Goal: Task Accomplishment & Management: Manage account settings

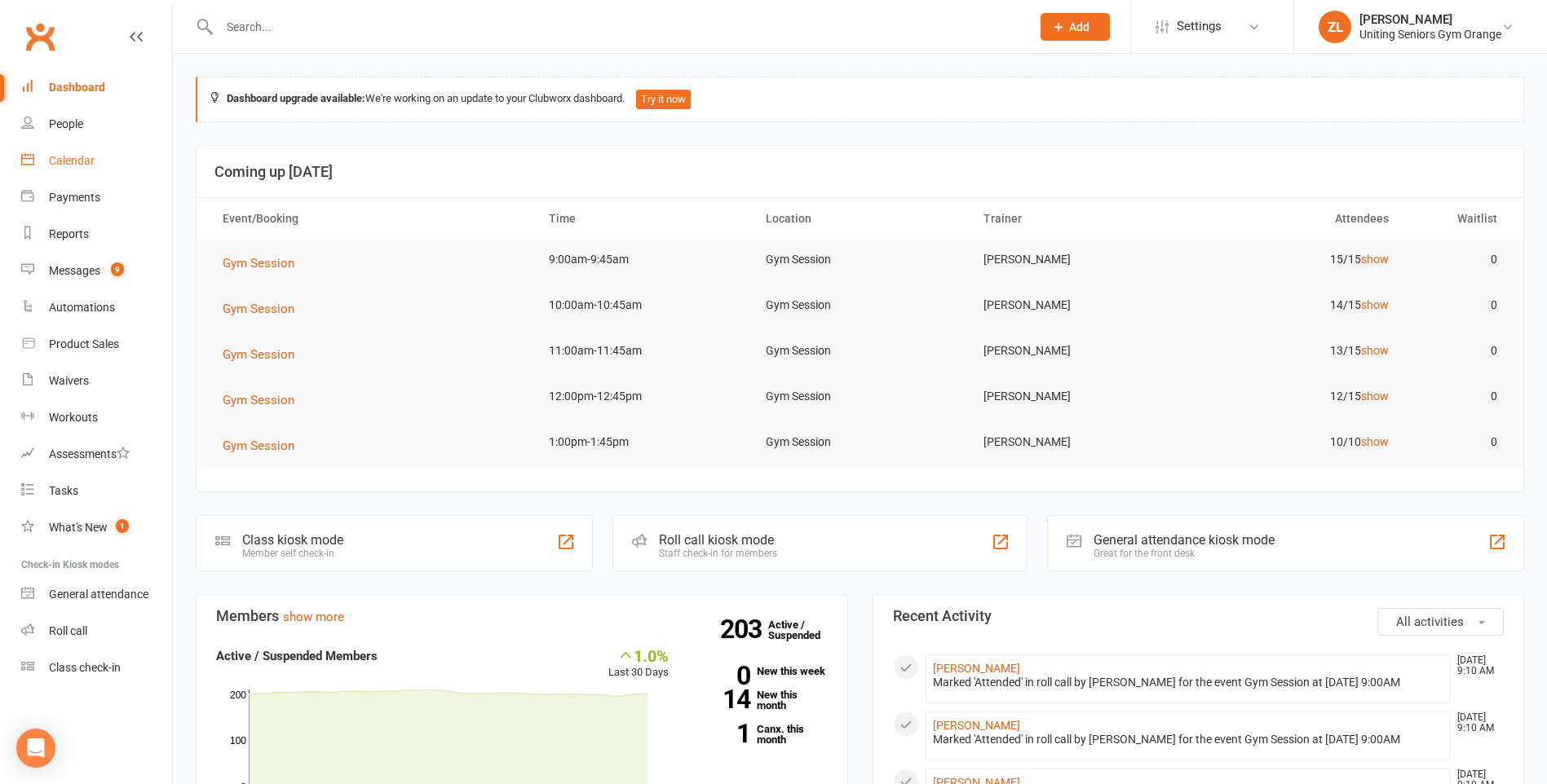
click at [84, 164] on div "Calendar" at bounding box center [72, 160] width 46 height 13
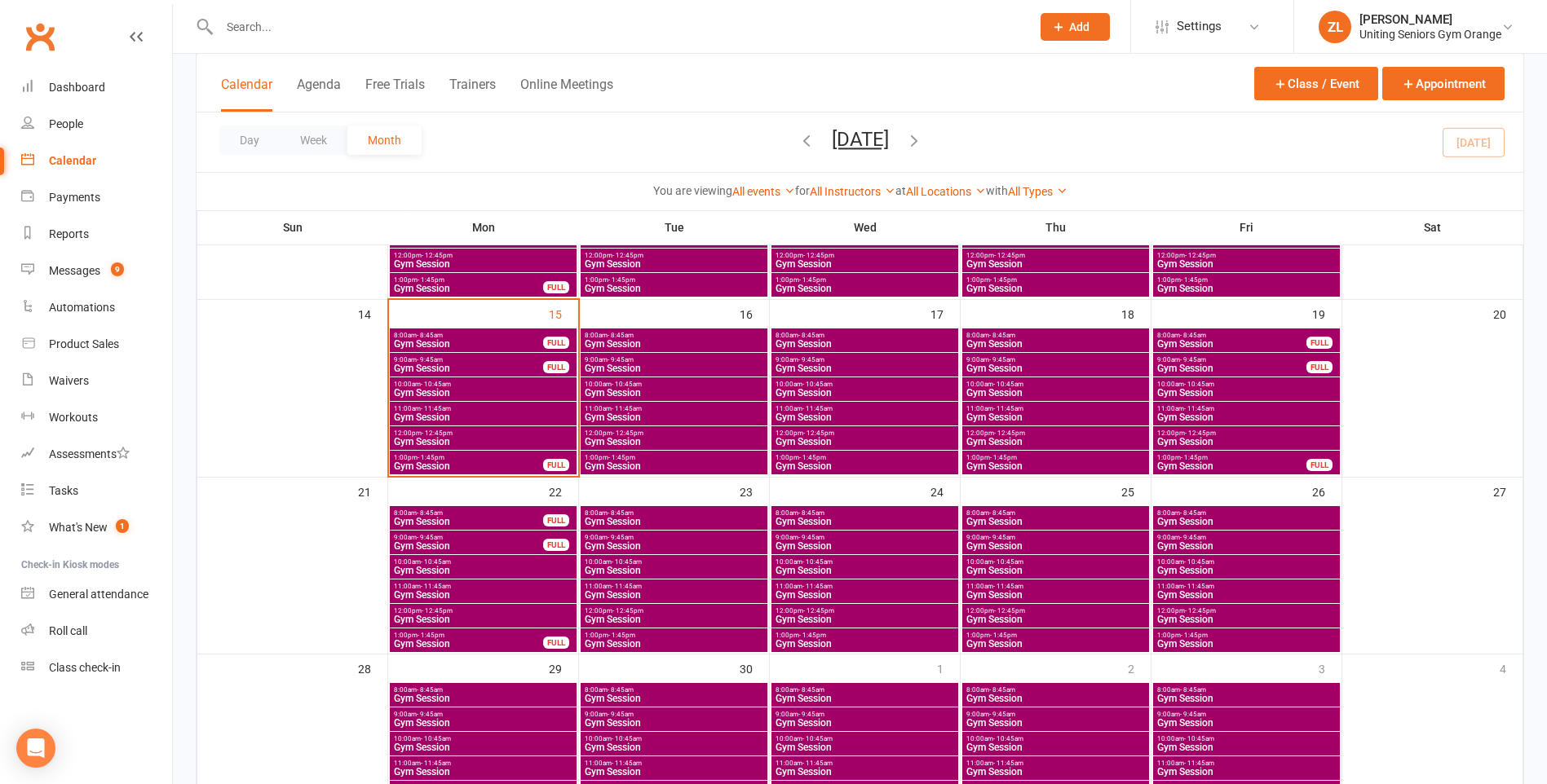
scroll to position [407, 0]
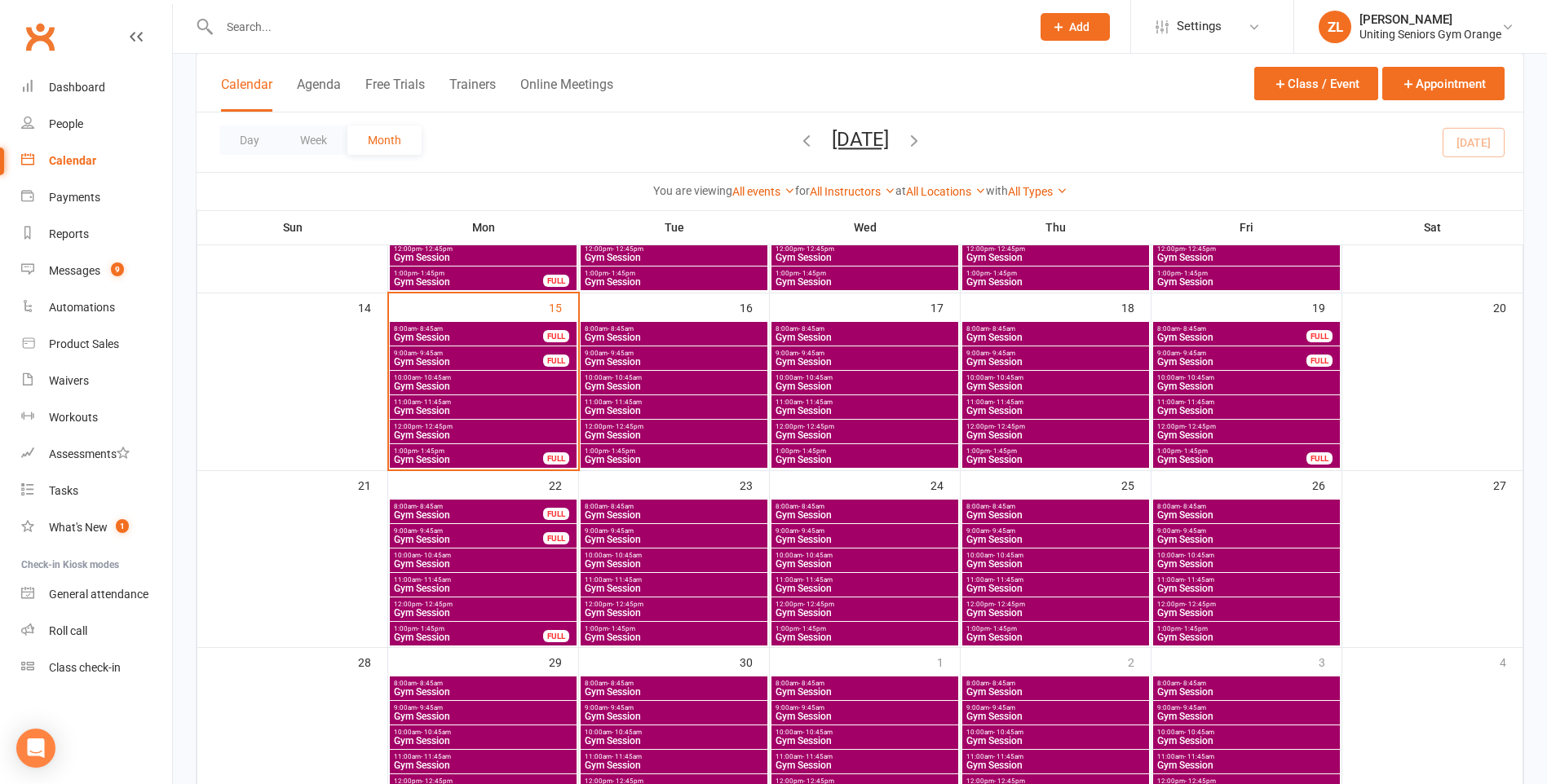
click at [351, 43] on div at bounding box center [607, 26] width 823 height 53
click at [355, 26] on input "text" at bounding box center [617, 26] width 805 height 23
type input "Spearpoint"
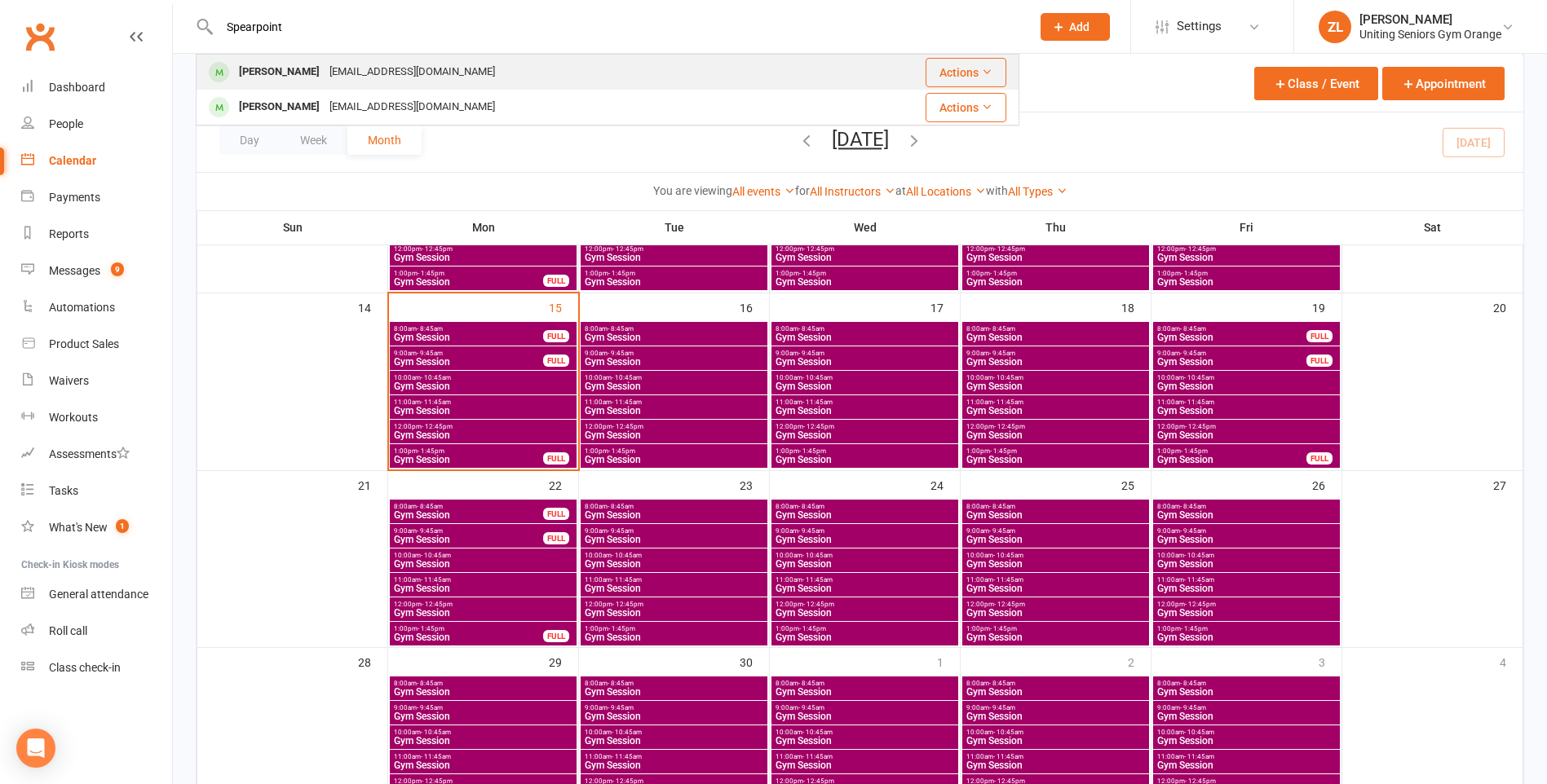
click at [332, 64] on div "[EMAIL_ADDRESS][DOMAIN_NAME]" at bounding box center [412, 72] width 175 height 24
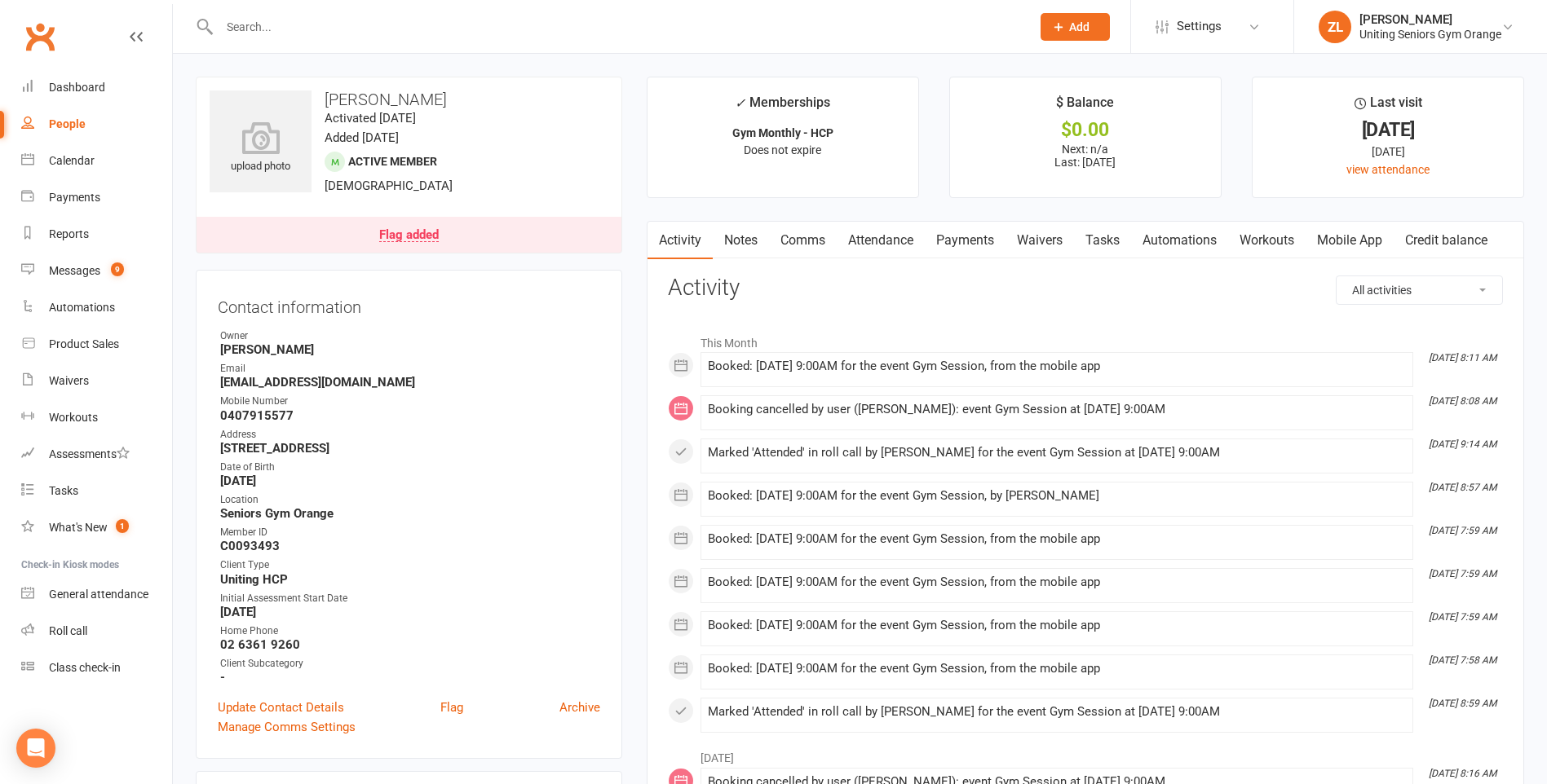
click at [872, 247] on link "Attendance" at bounding box center [881, 241] width 88 height 37
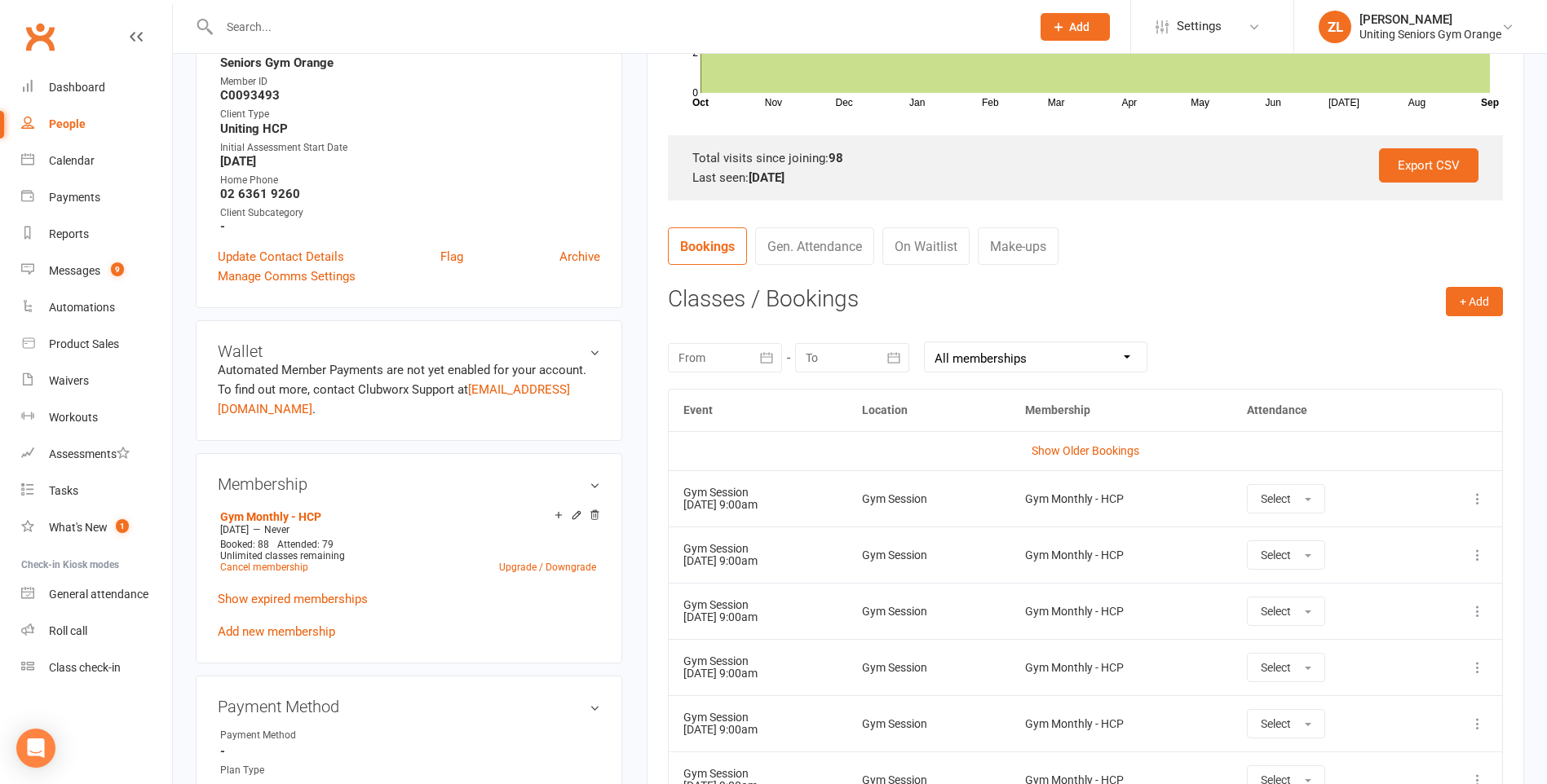
scroll to position [489, 0]
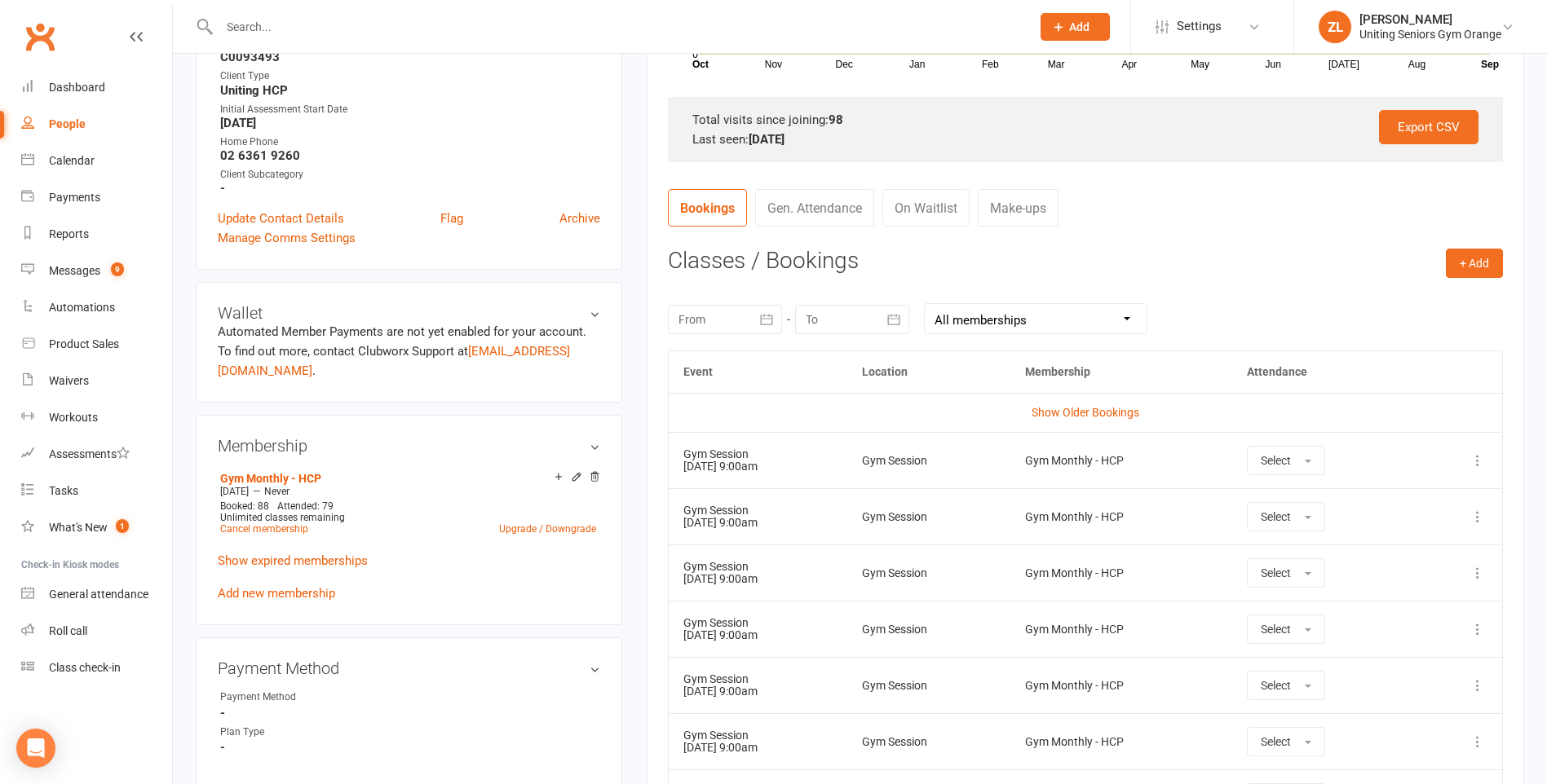
click at [757, 325] on button "button" at bounding box center [767, 320] width 30 height 30
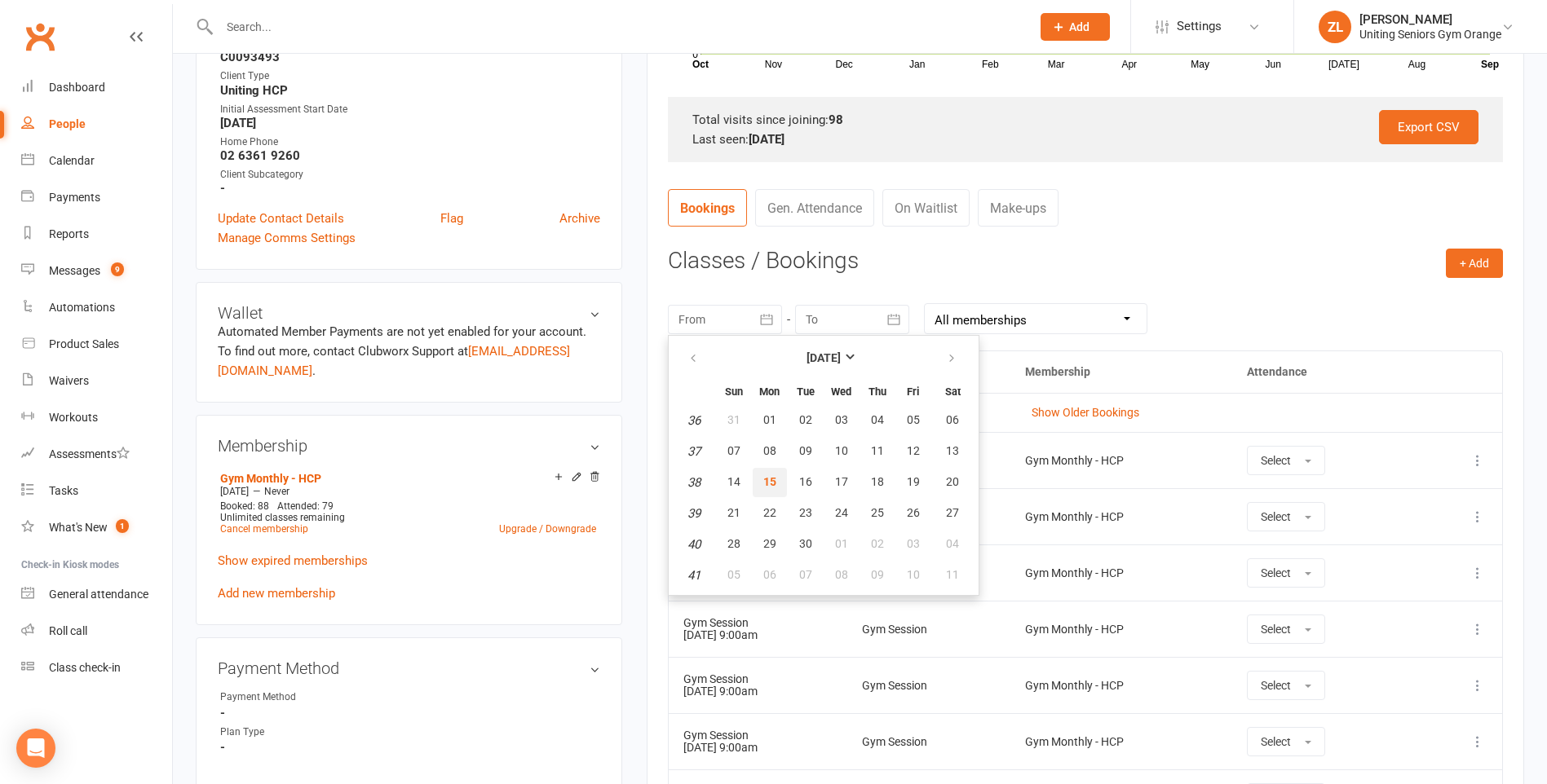
click at [776, 486] on span "15" at bounding box center [770, 481] width 13 height 13
type input "[DATE]"
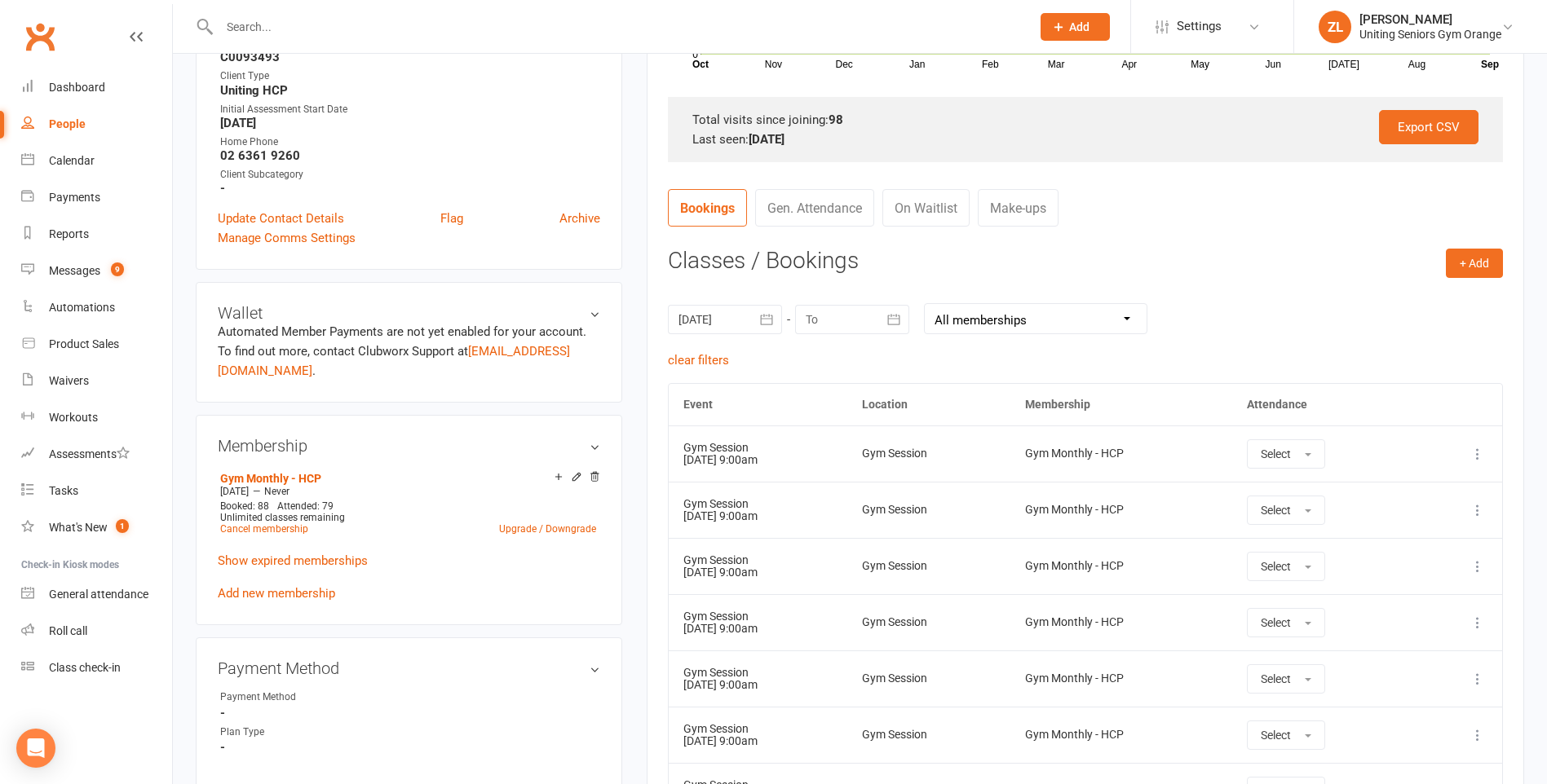
click at [881, 325] on button "button" at bounding box center [895, 320] width 30 height 30
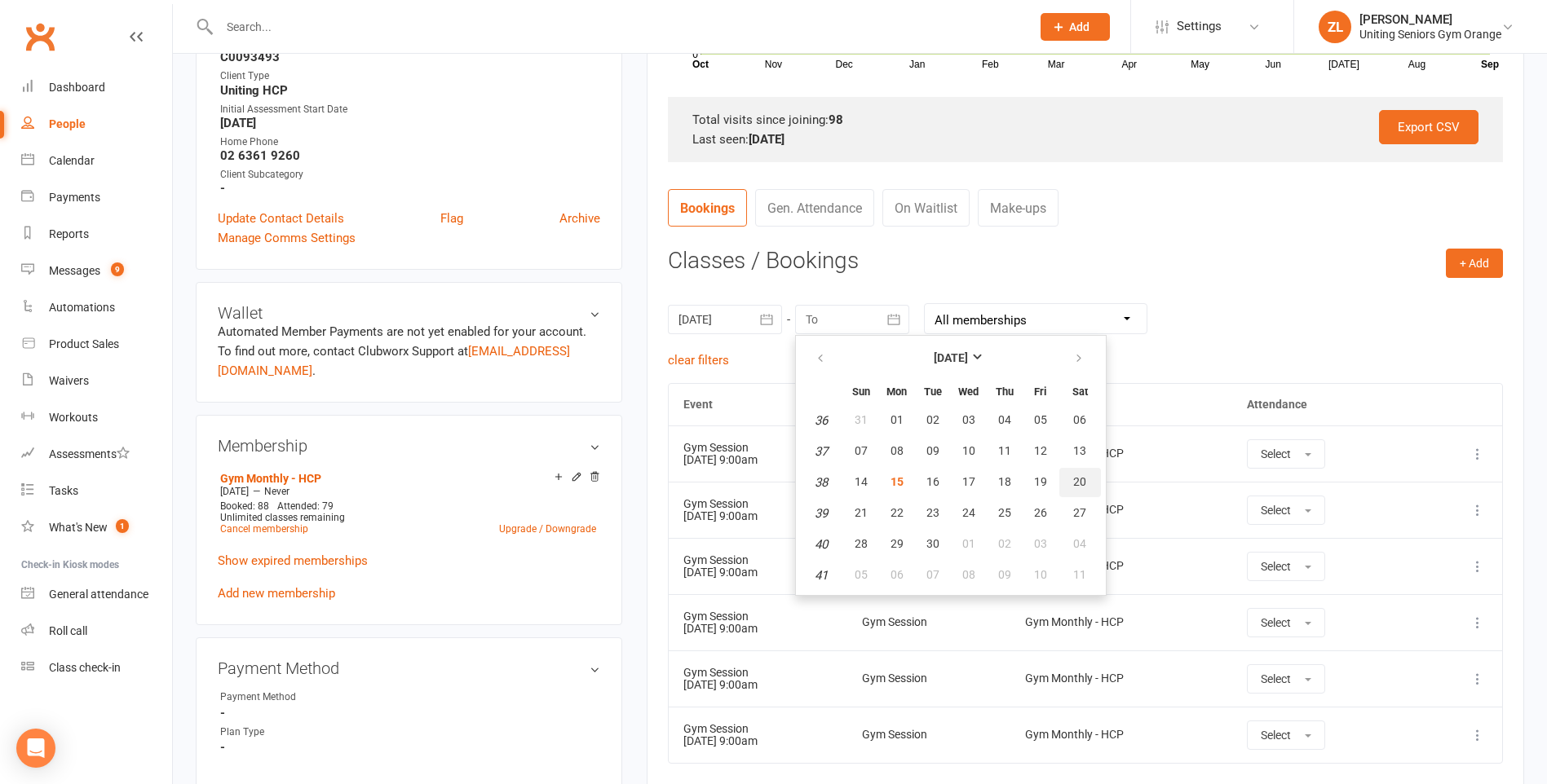
click at [1071, 477] on button "20" at bounding box center [1080, 482] width 42 height 30
type input "[DATE]"
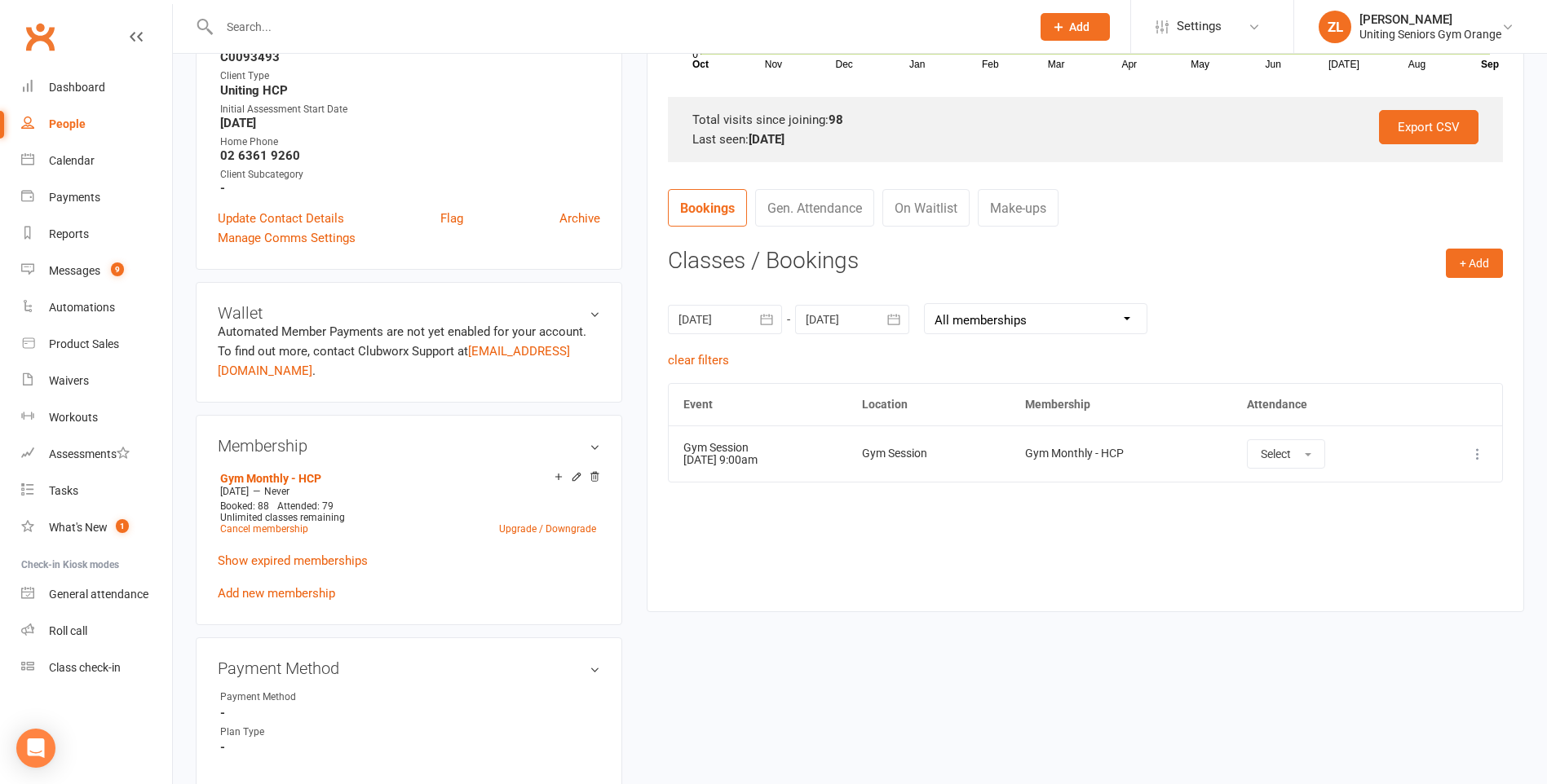
click at [1478, 448] on icon at bounding box center [1477, 454] width 16 height 16
click at [1399, 562] on link "Remove booking" at bounding box center [1406, 551] width 162 height 32
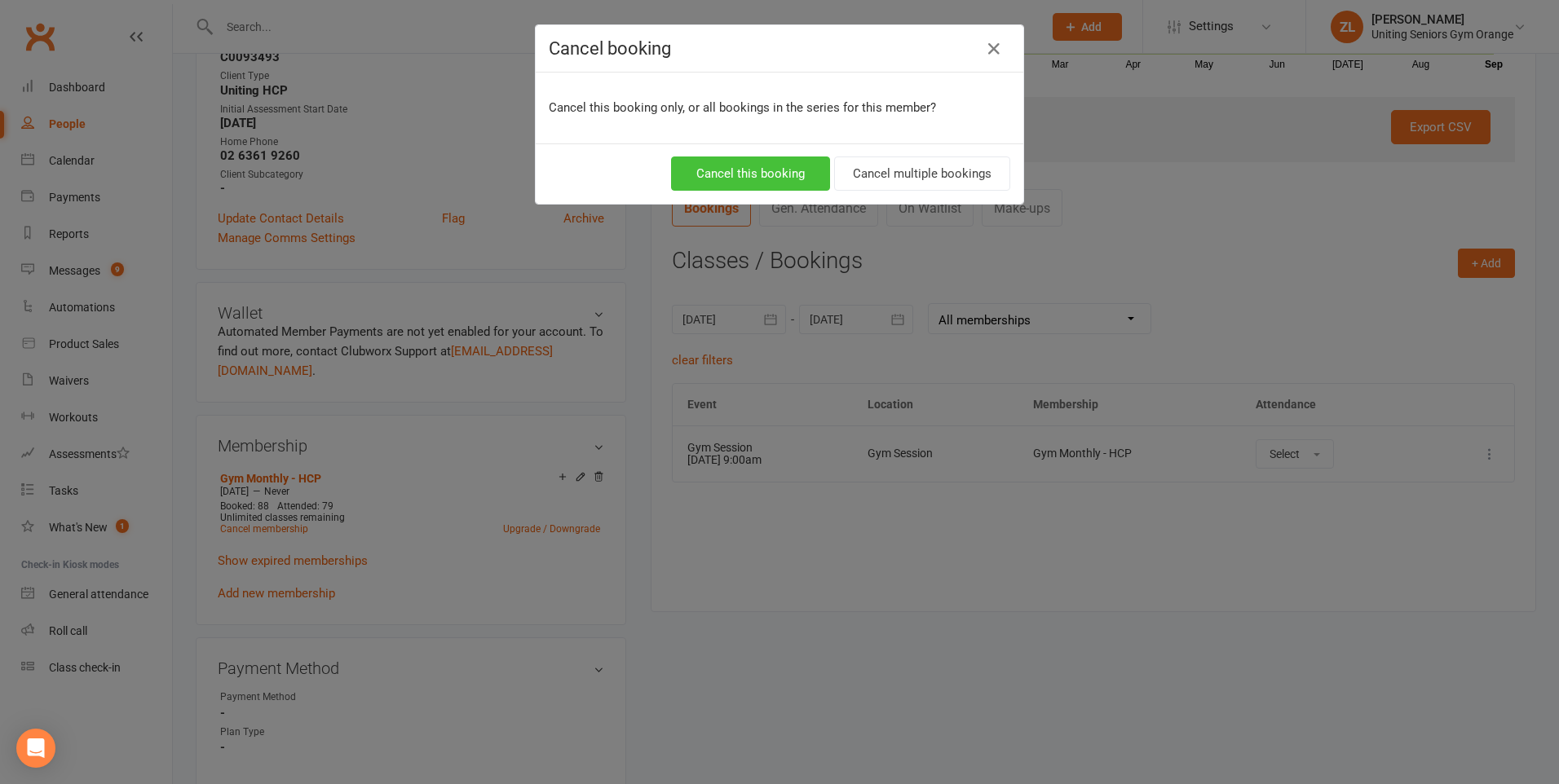
click at [760, 163] on button "Cancel this booking" at bounding box center [750, 173] width 159 height 34
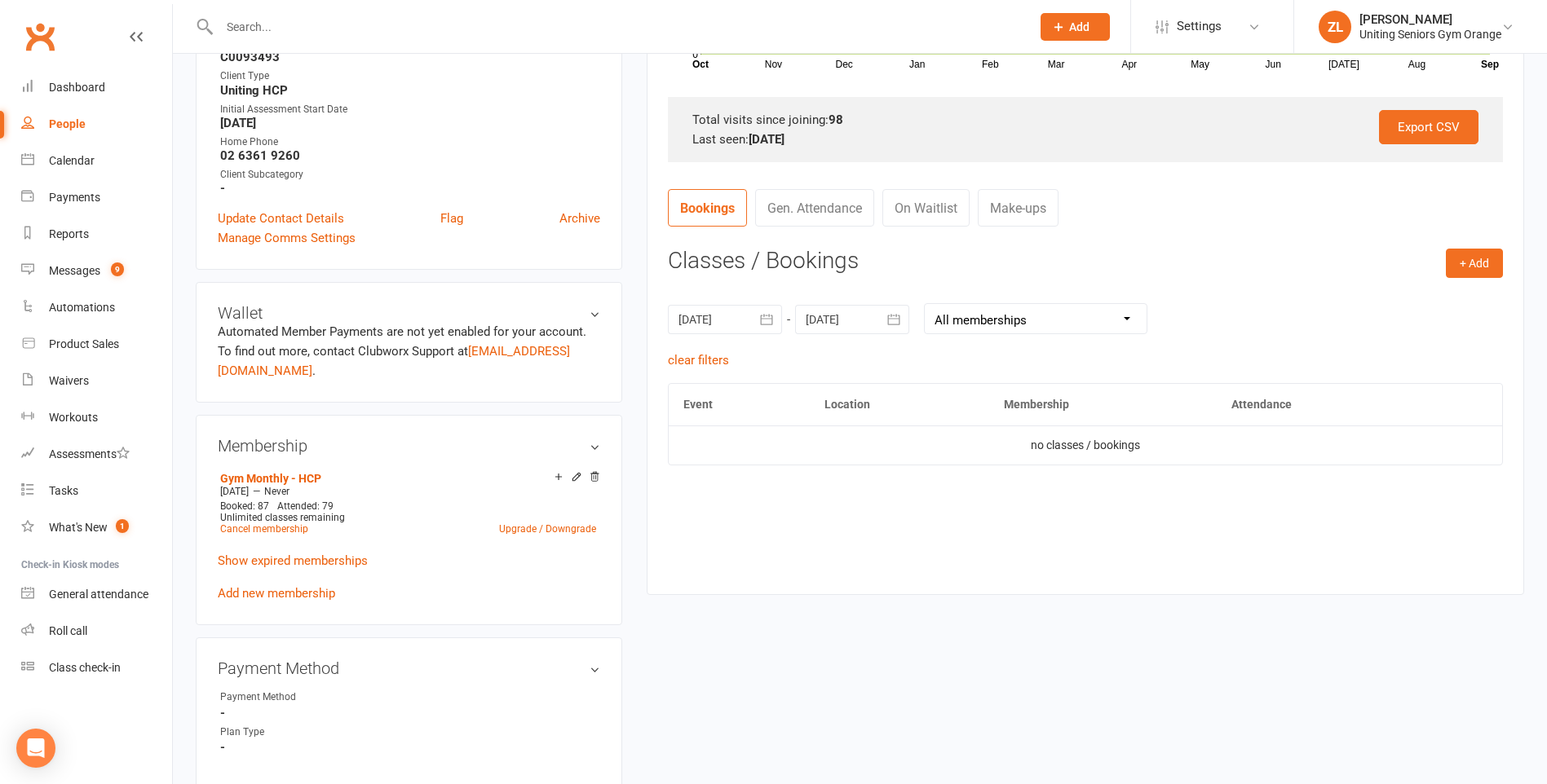
click at [291, 37] on input "text" at bounding box center [617, 26] width 805 height 23
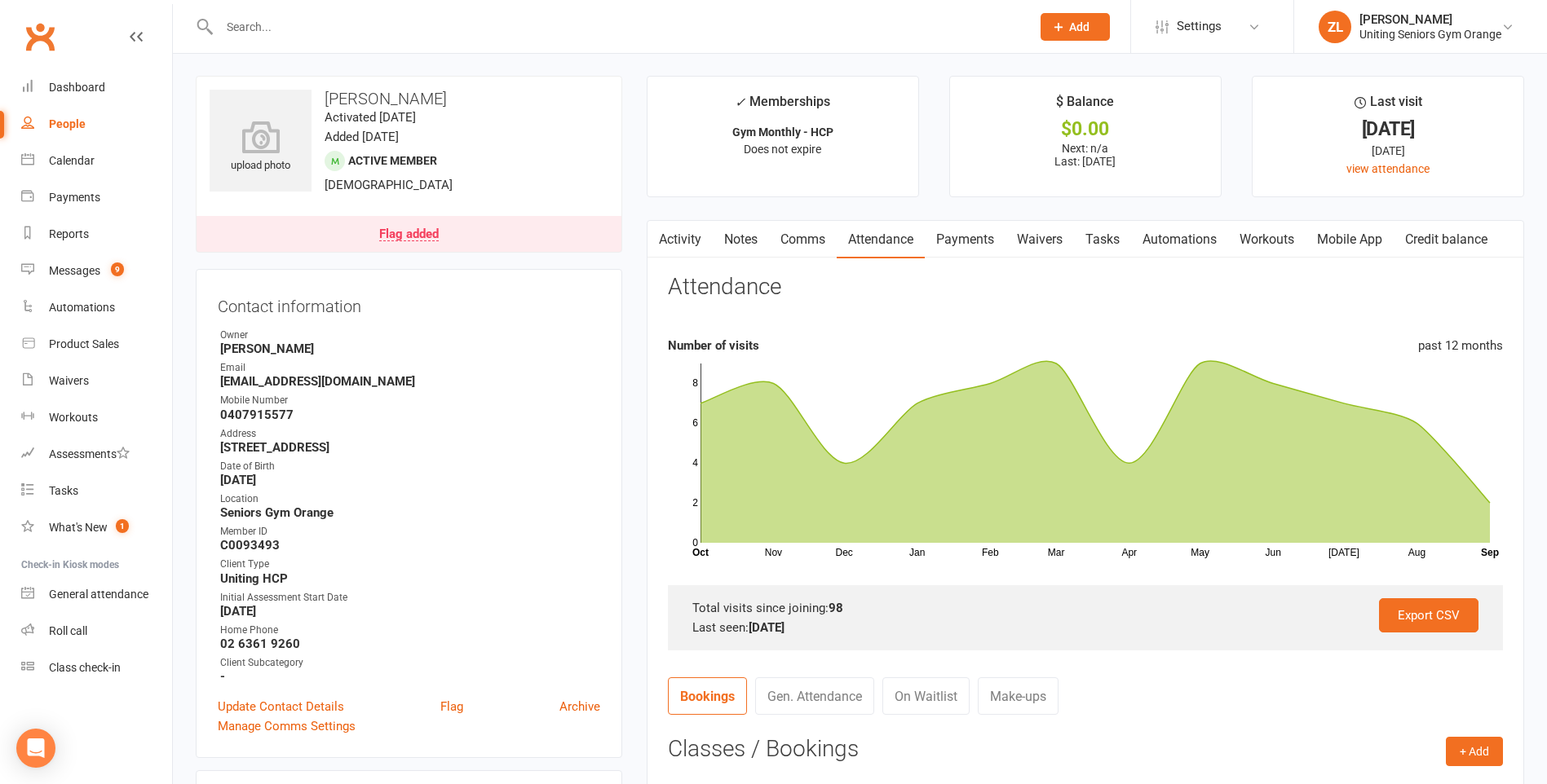
scroll to position [0, 0]
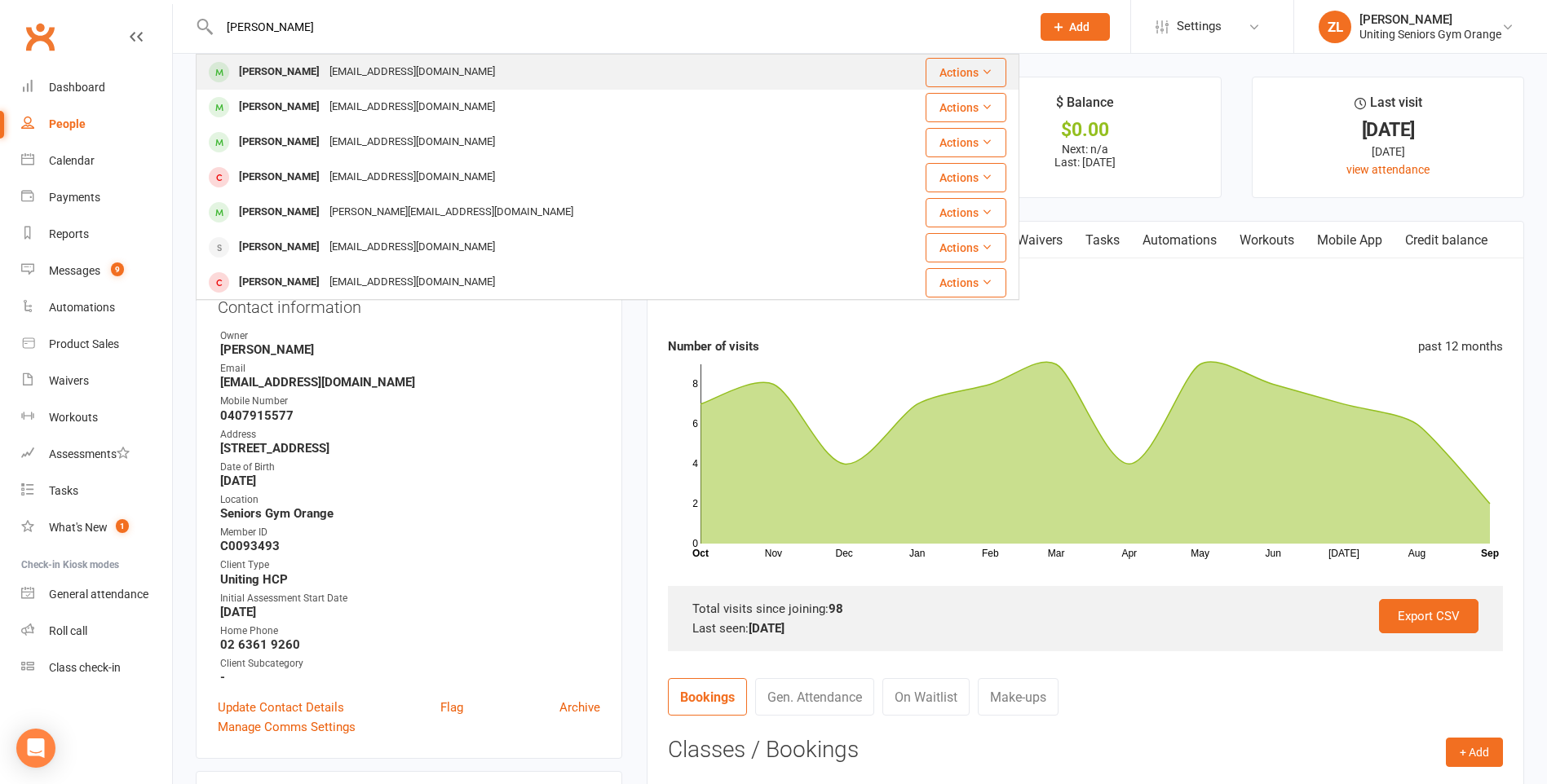
type input "[PERSON_NAME]"
click at [370, 67] on div "[EMAIL_ADDRESS][DOMAIN_NAME]" at bounding box center [412, 72] width 175 height 24
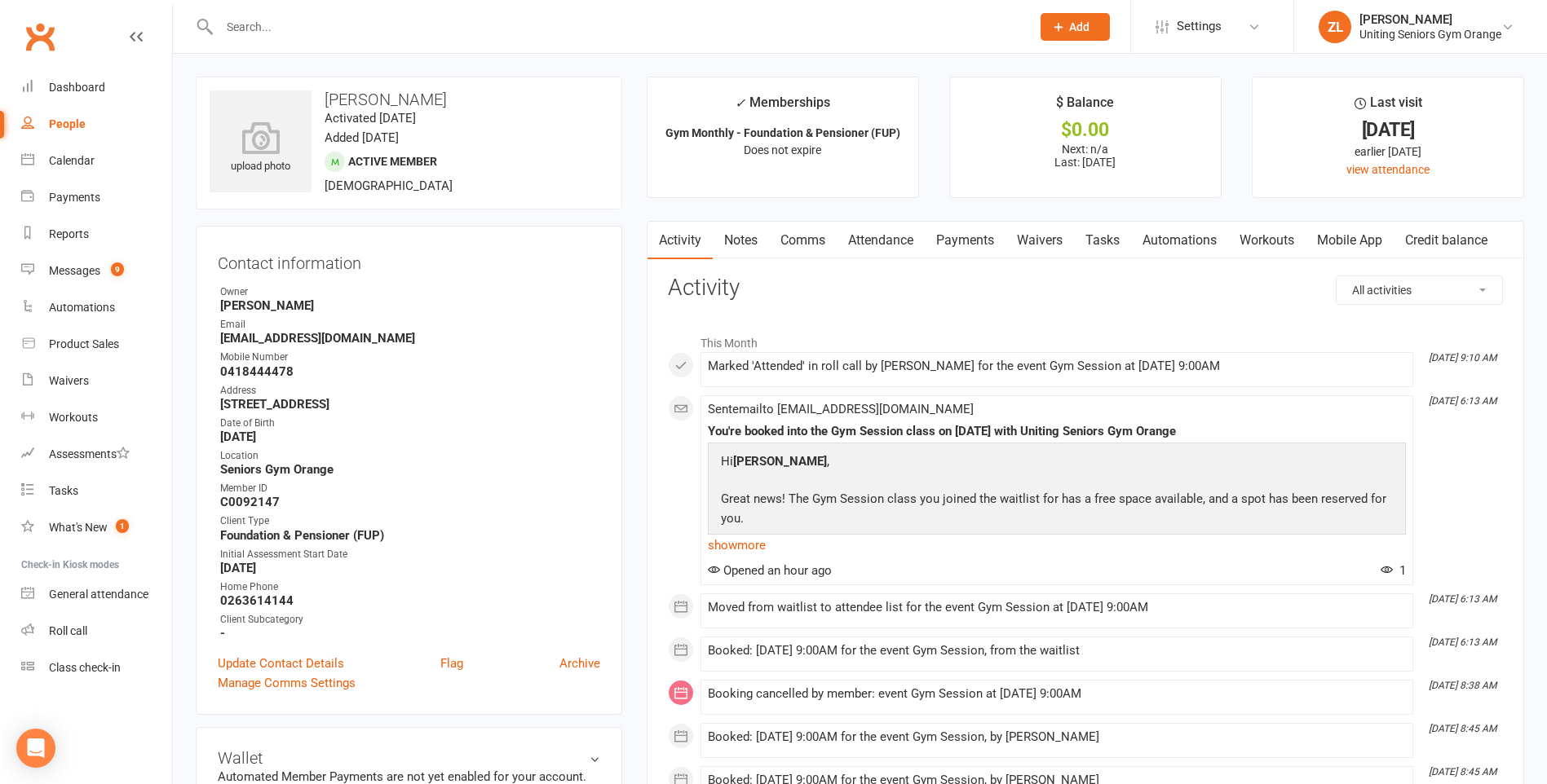
click at [899, 244] on link "Attendance" at bounding box center [881, 241] width 88 height 37
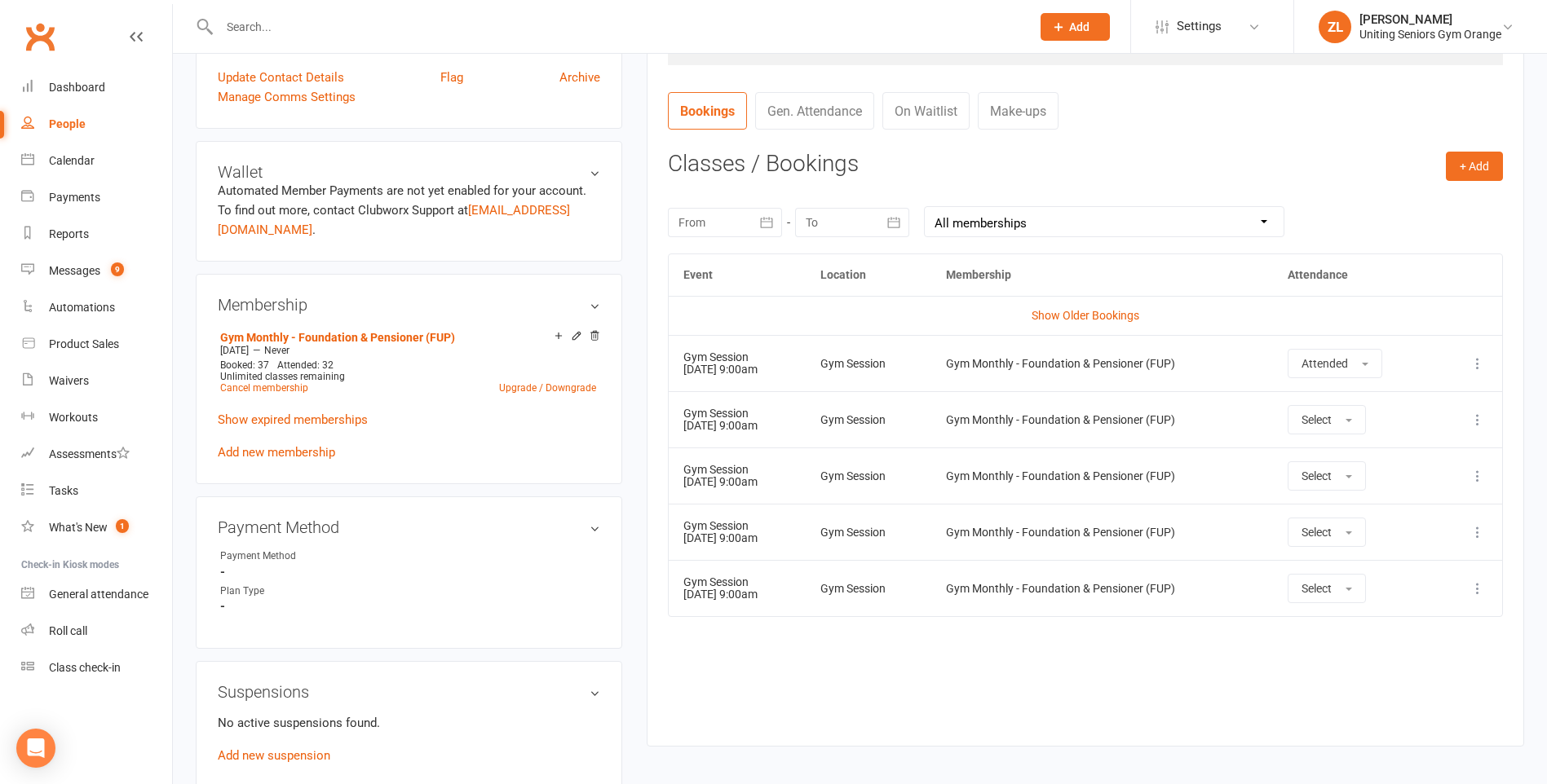
scroll to position [652, 0]
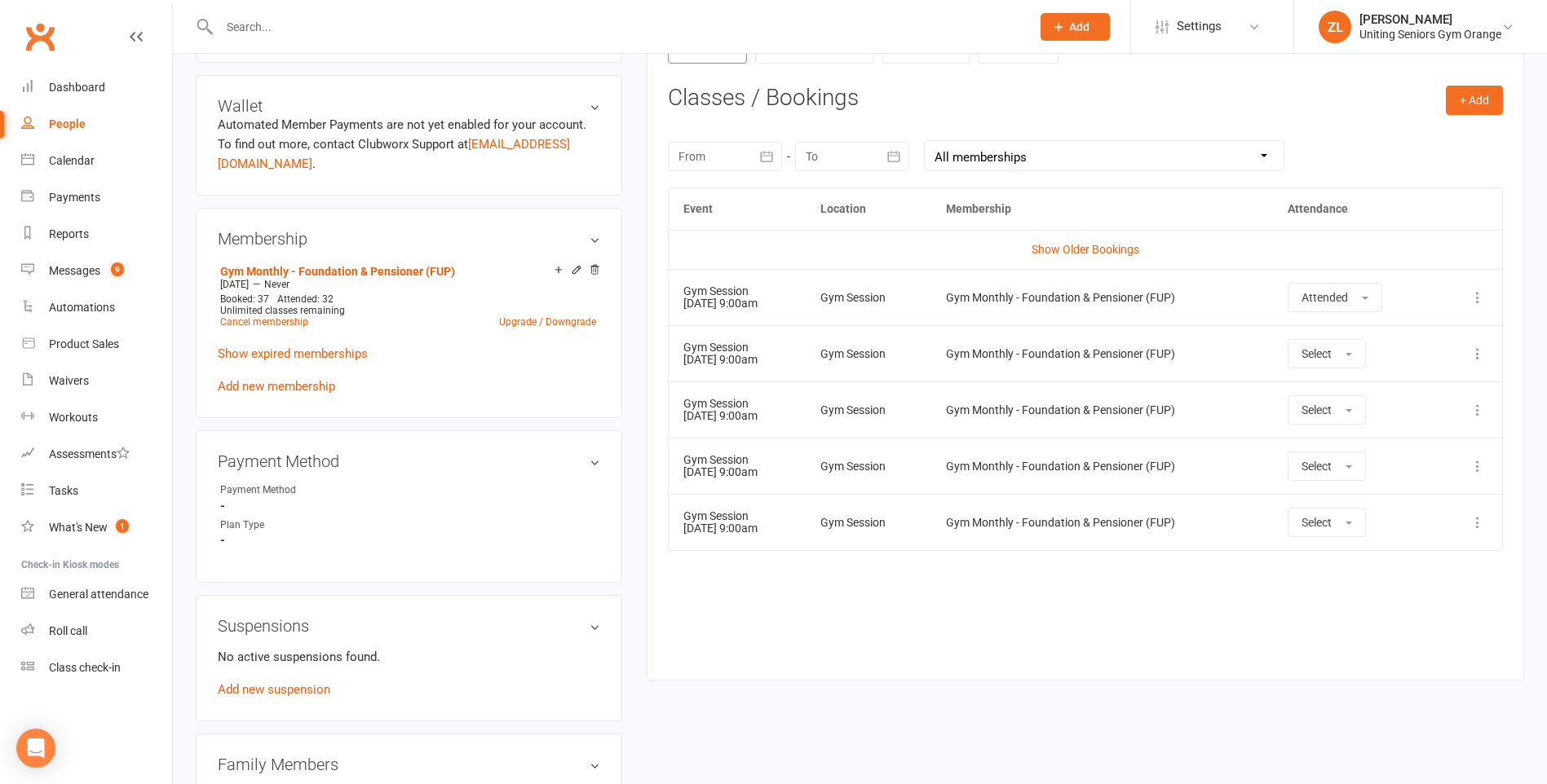
click at [1356, 104] on h3 "Classes / Bookings" at bounding box center [1085, 99] width 835 height 26
click at [418, 37] on input "text" at bounding box center [617, 26] width 805 height 23
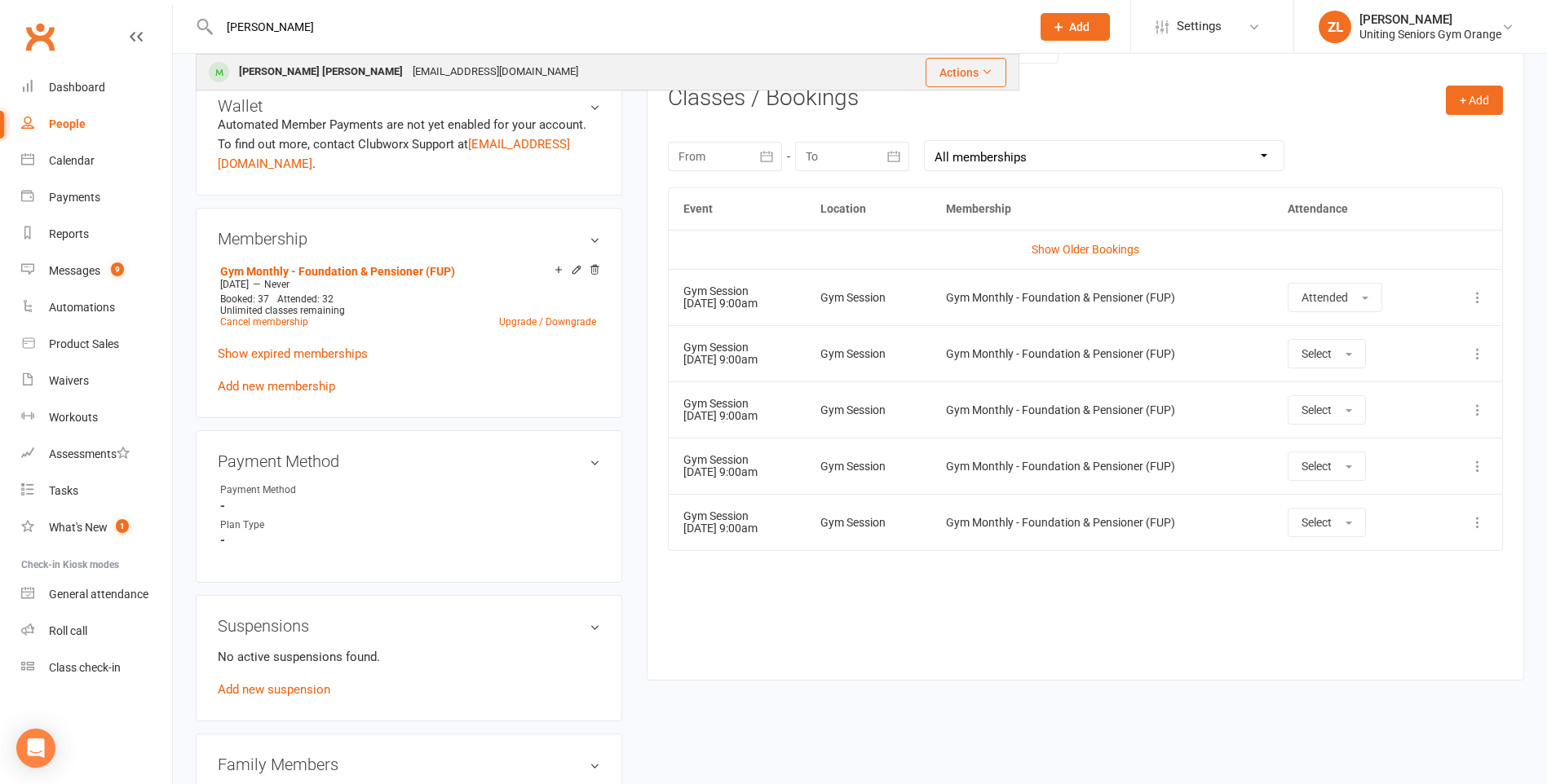
type input "[PERSON_NAME]"
click at [295, 79] on div "[PERSON_NAME] [PERSON_NAME]" at bounding box center [321, 72] width 173 height 24
